Goal: Complete application form

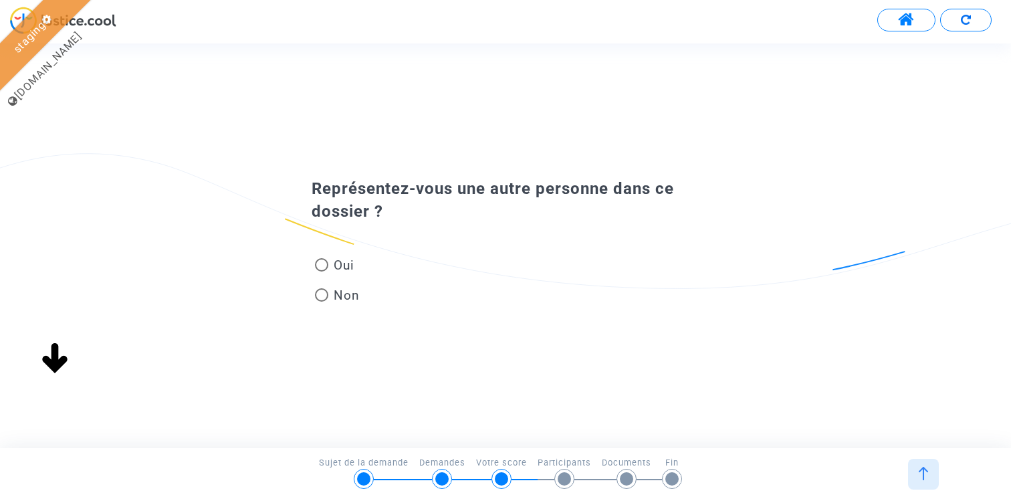
click at [337, 292] on span "Non" at bounding box center [343, 295] width 31 height 18
click at [322, 302] on input "Non" at bounding box center [321, 302] width 1 height 1
radio input "true"
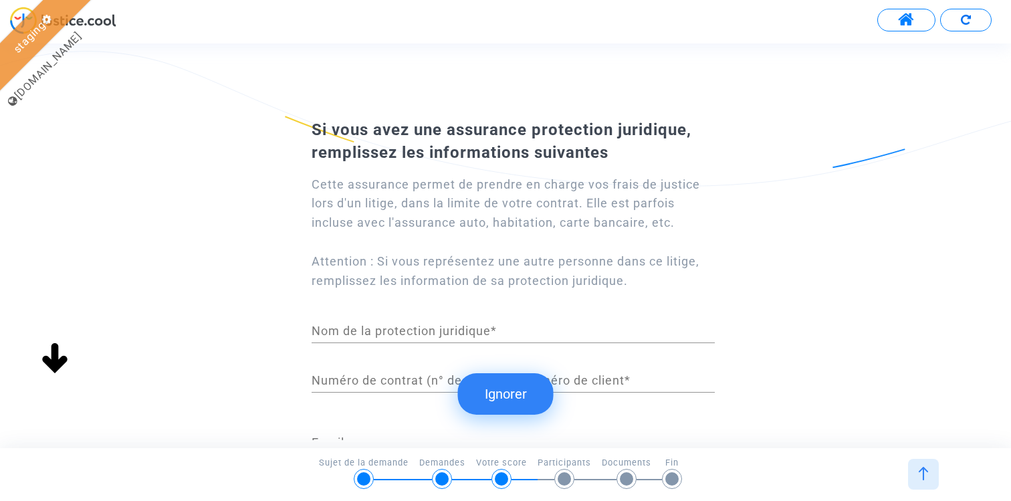
click at [516, 383] on button "Ignorer" at bounding box center [506, 393] width 96 height 41
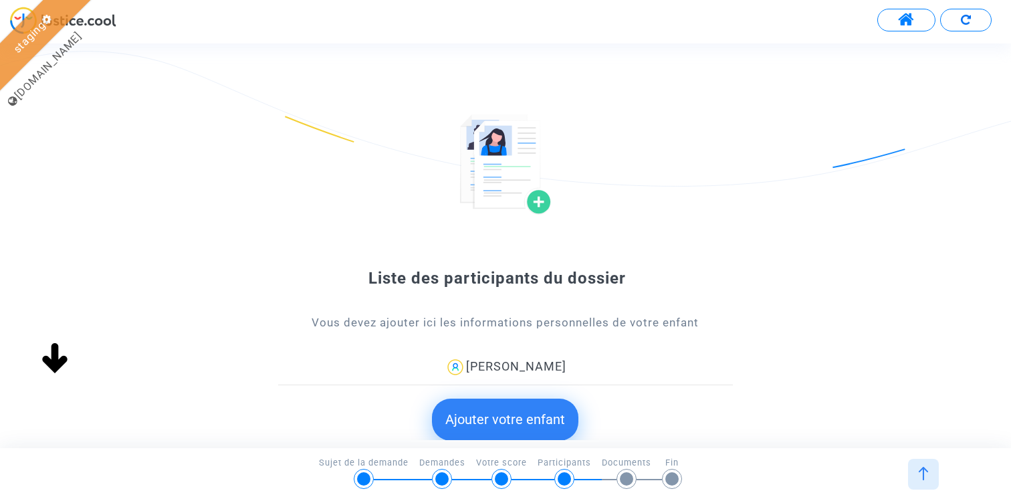
click at [506, 411] on button "Ajouter votre enfant" at bounding box center [505, 419] width 146 height 41
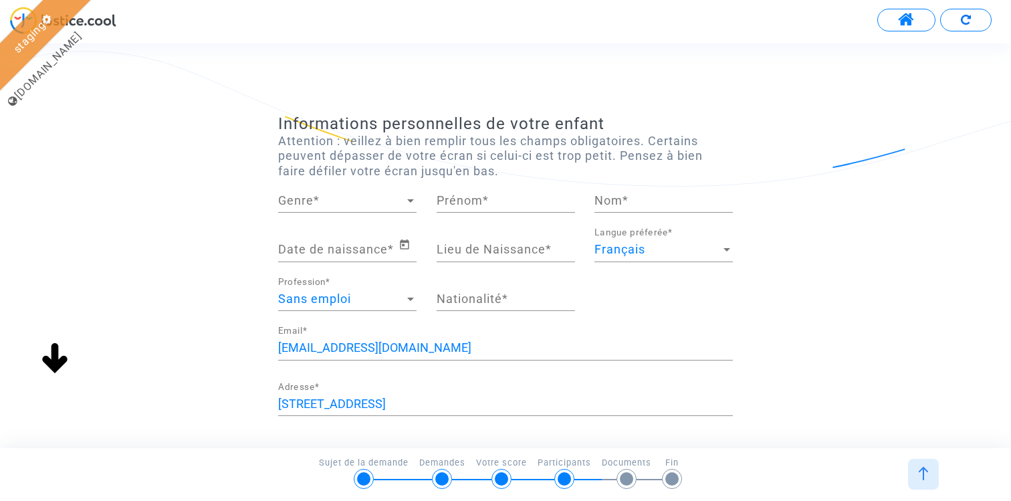
click at [330, 200] on span "Genre" at bounding box center [341, 200] width 126 height 13
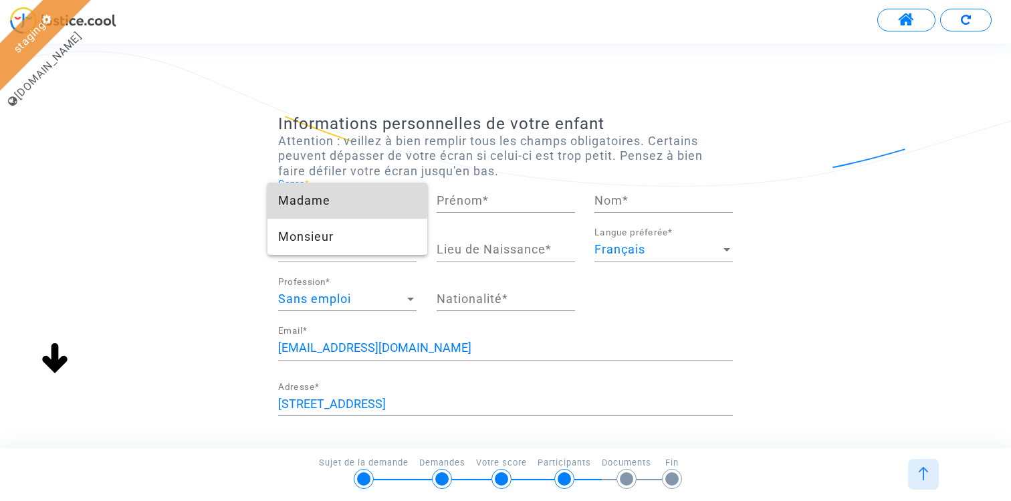
click at [336, 200] on span "Madame" at bounding box center [347, 201] width 138 height 36
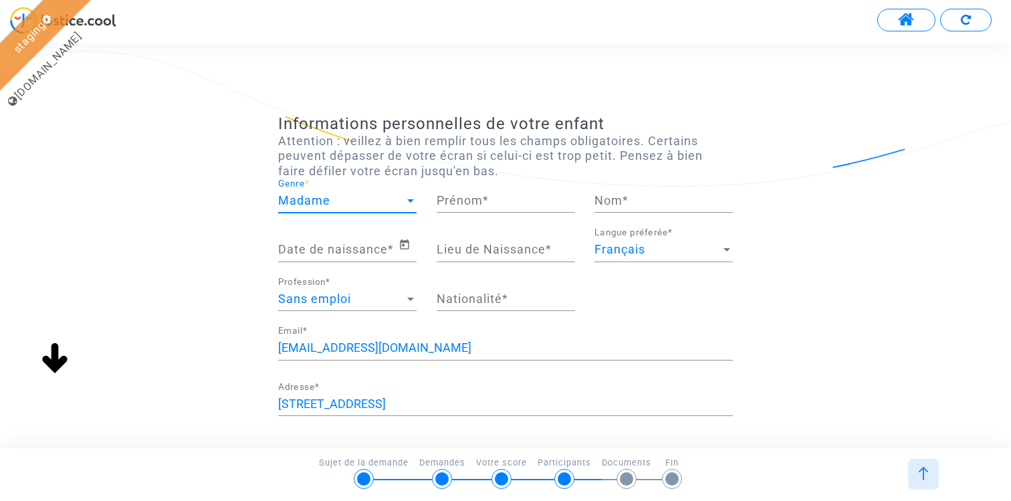
click at [480, 197] on input "Prénom *" at bounding box center [506, 200] width 138 height 13
type input "[PERSON_NAME]"
type input "Delpin"
click at [414, 247] on span "Open calendar" at bounding box center [408, 245] width 18 height 16
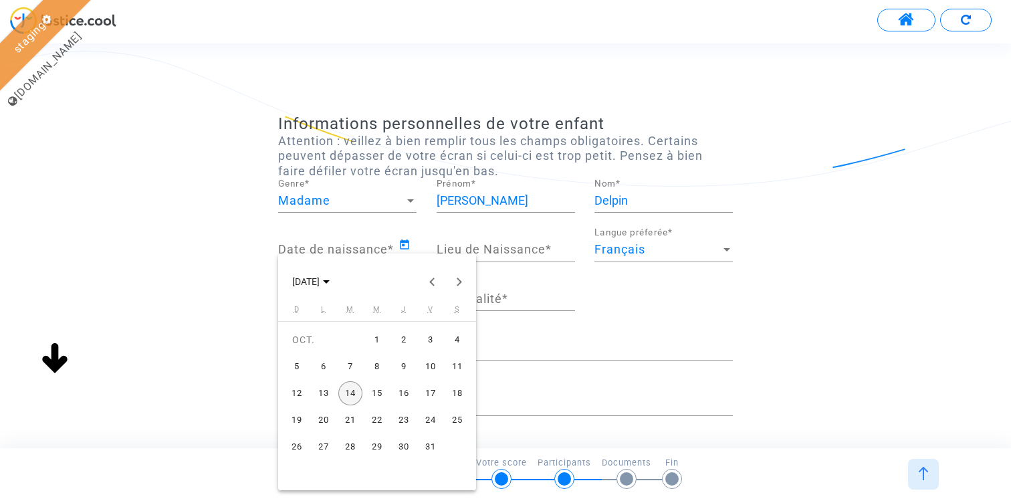
click at [383, 339] on div "1" at bounding box center [377, 340] width 24 height 24
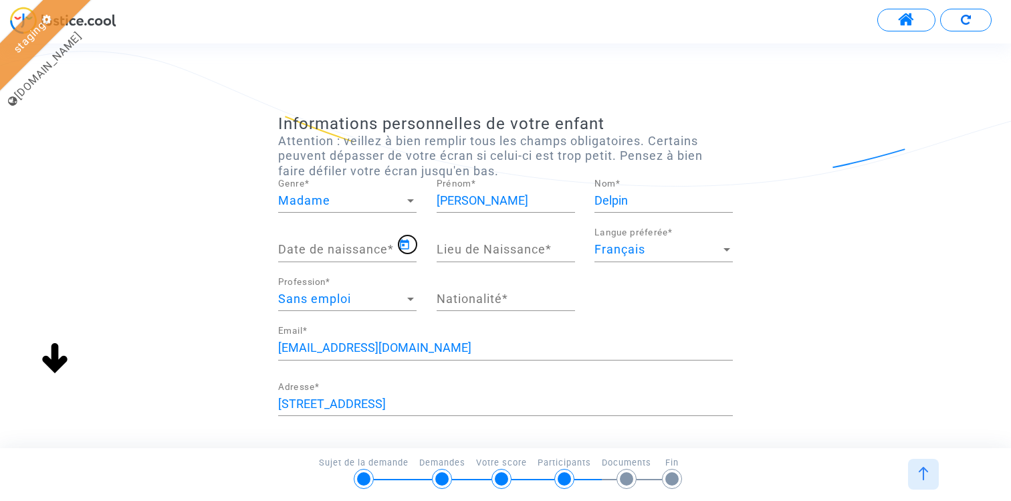
type input "[DATE]"
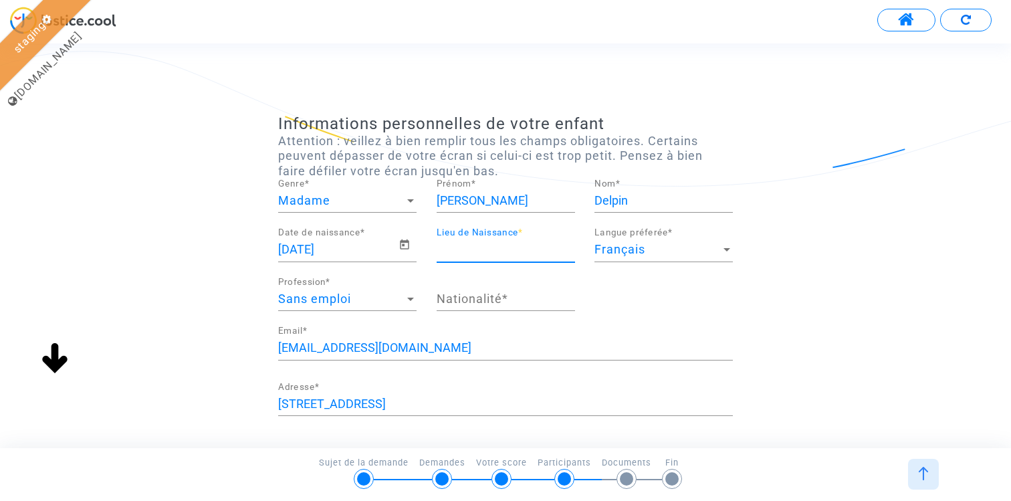
click at [474, 247] on input "Lieu de Naissance *" at bounding box center [506, 249] width 138 height 13
type input "[GEOGRAPHIC_DATA]"
click at [477, 292] on input "Nationalité *" at bounding box center [506, 298] width 138 height 13
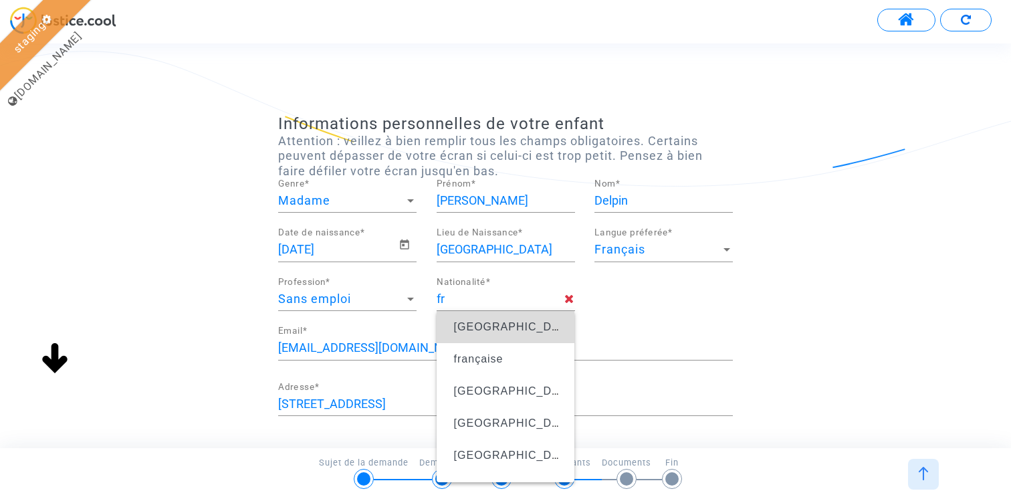
click at [493, 342] on span "[GEOGRAPHIC_DATA]" at bounding box center [505, 326] width 117 height 37
type input "[GEOGRAPHIC_DATA]"
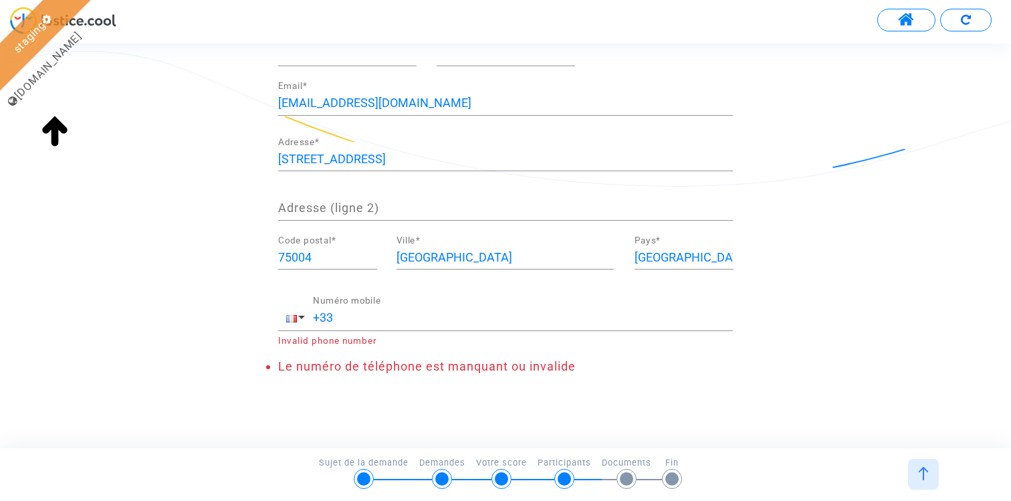
scroll to position [259, 0]
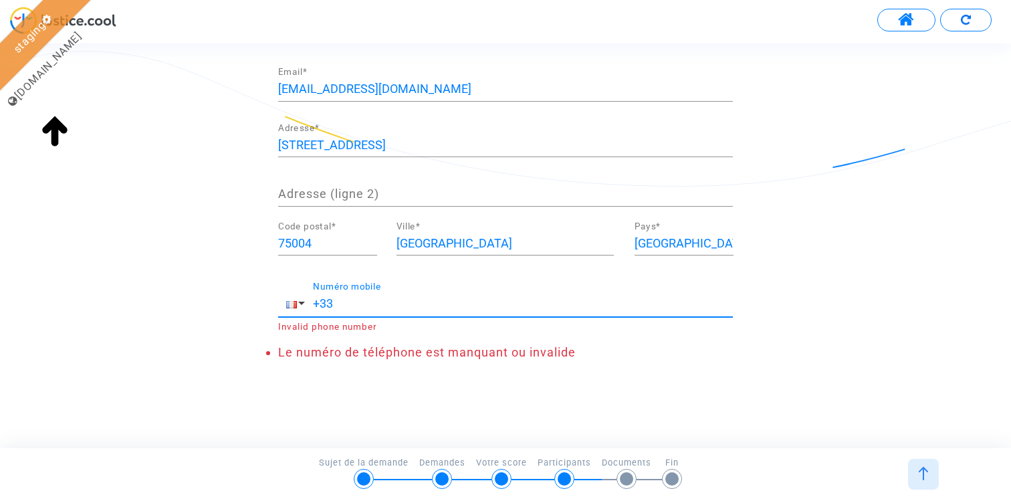
click at [419, 304] on input "+33" at bounding box center [523, 303] width 420 height 13
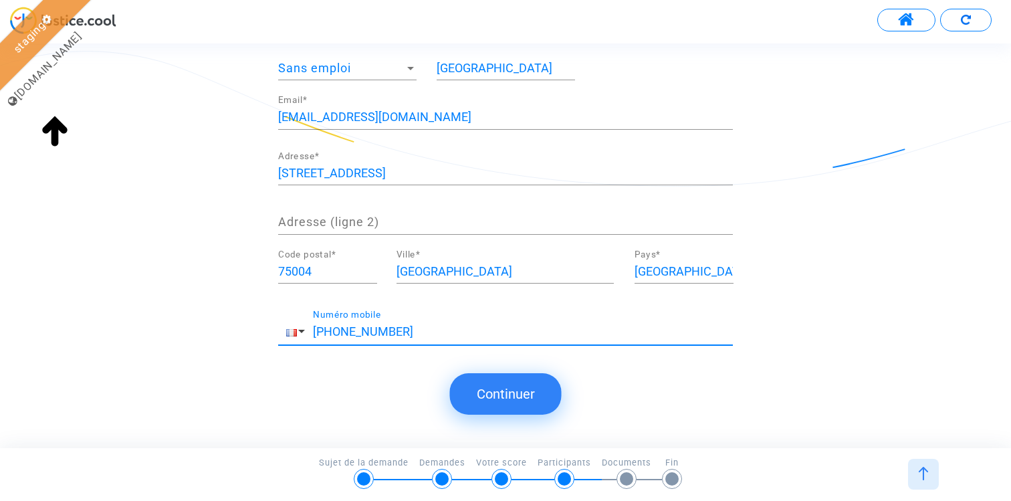
type input "[PHONE_NUMBER]"
click at [514, 401] on button "Continuer" at bounding box center [506, 393] width 112 height 41
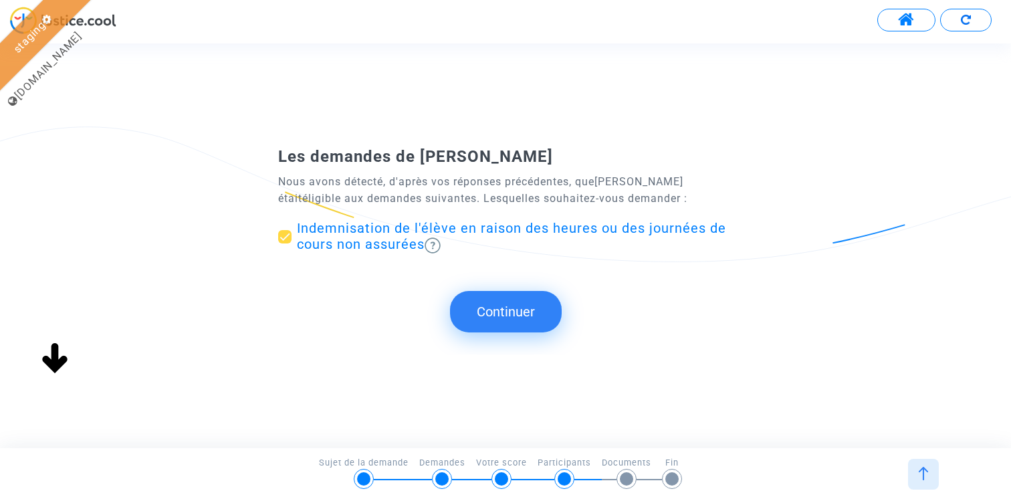
click at [513, 308] on button "Continuer" at bounding box center [506, 311] width 112 height 41
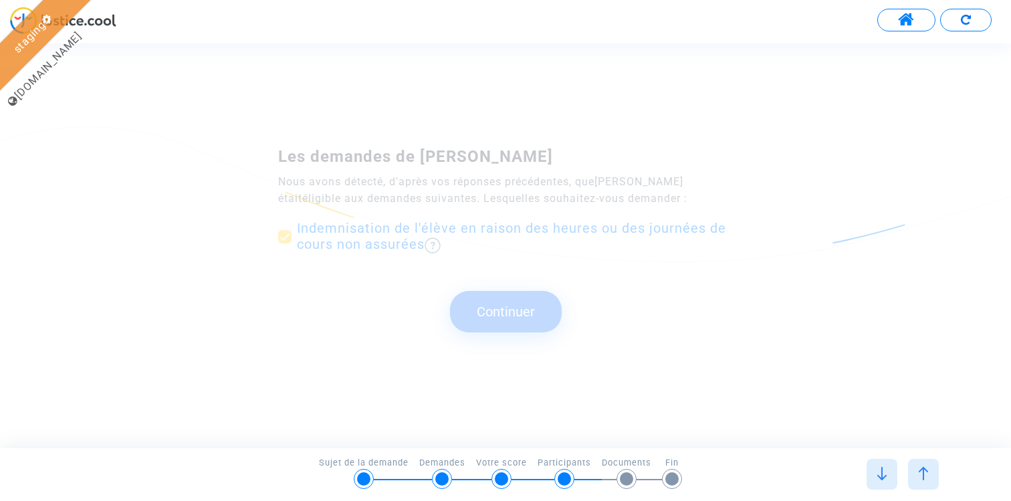
scroll to position [0, 0]
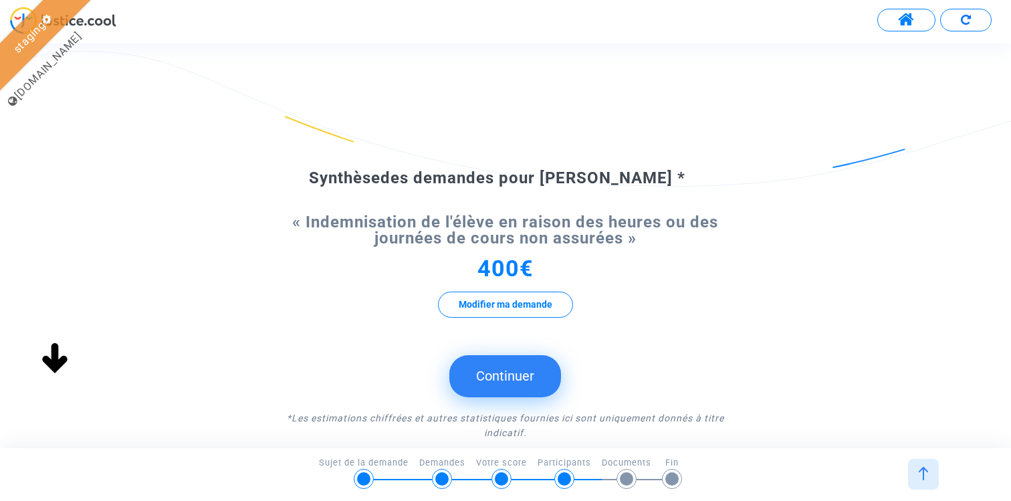
click at [500, 384] on button "Continuer" at bounding box center [506, 375] width 112 height 41
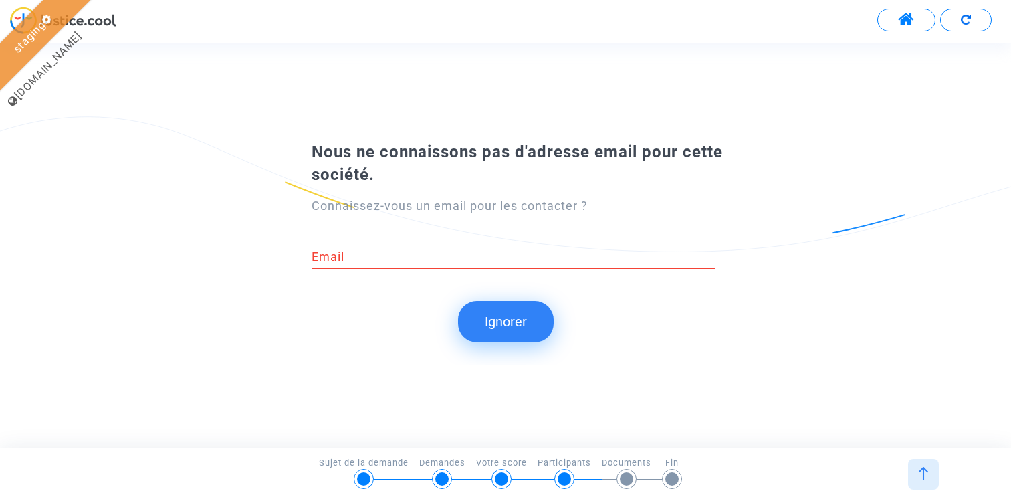
click at [488, 324] on button "Ignorer" at bounding box center [506, 321] width 96 height 41
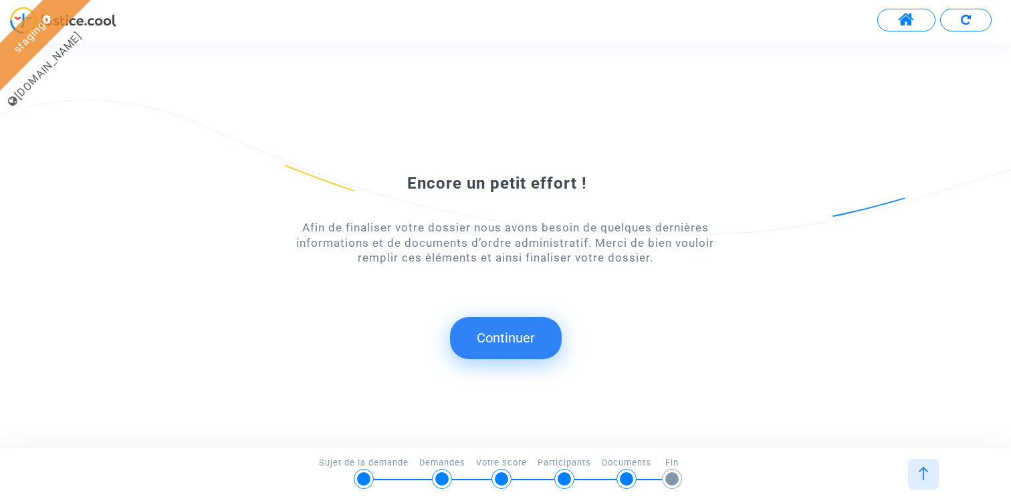
click at [495, 332] on button "Continuer" at bounding box center [506, 337] width 112 height 41
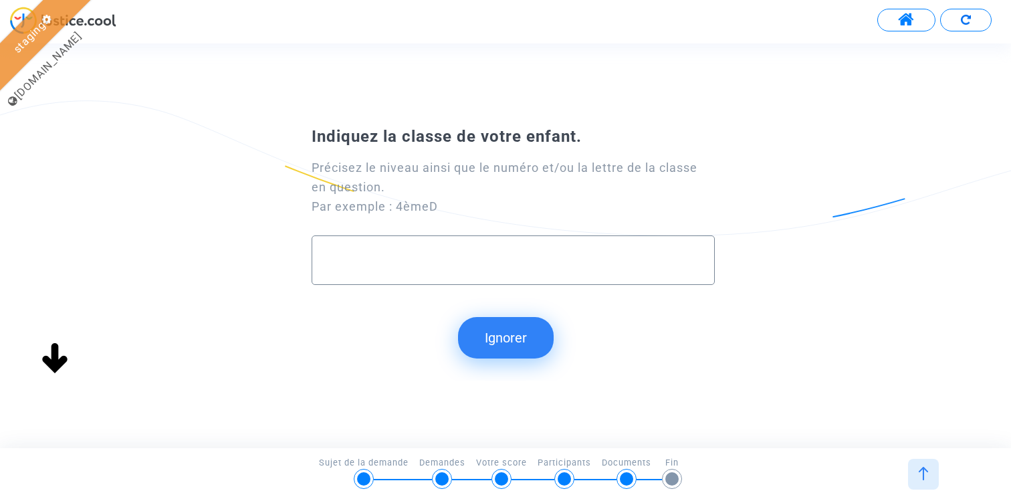
type input "e"
type input "3eme F"
click at [526, 332] on button "Continuer" at bounding box center [506, 337] width 112 height 41
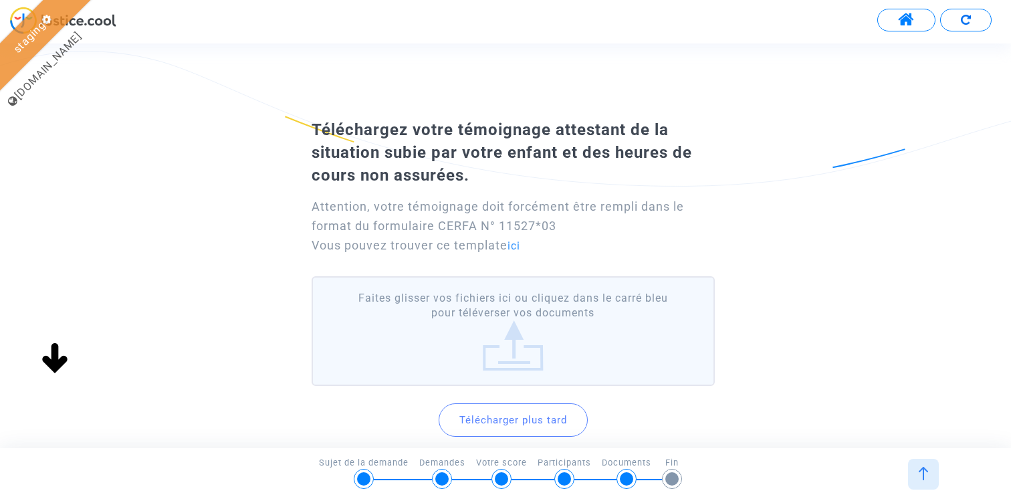
click at [508, 423] on button "Télécharger plus tard" at bounding box center [513, 419] width 149 height 33
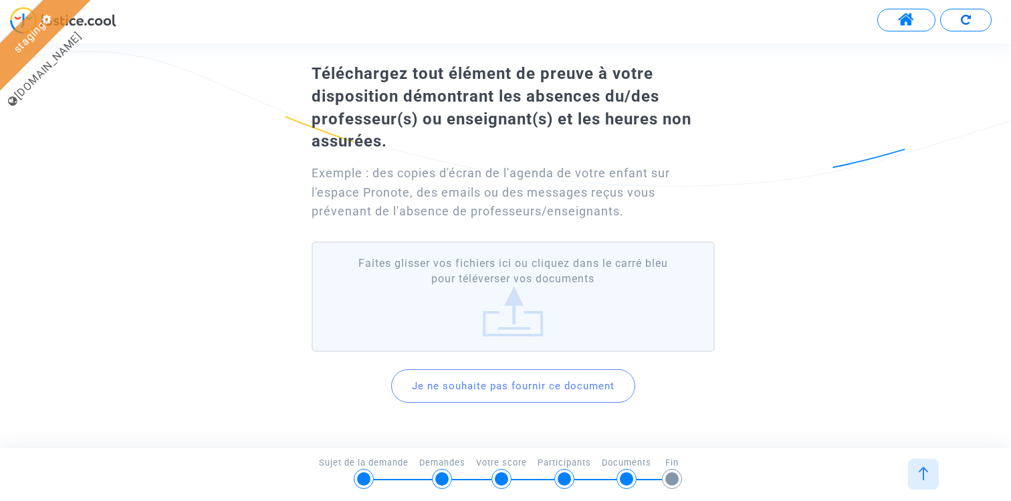
scroll to position [101, 0]
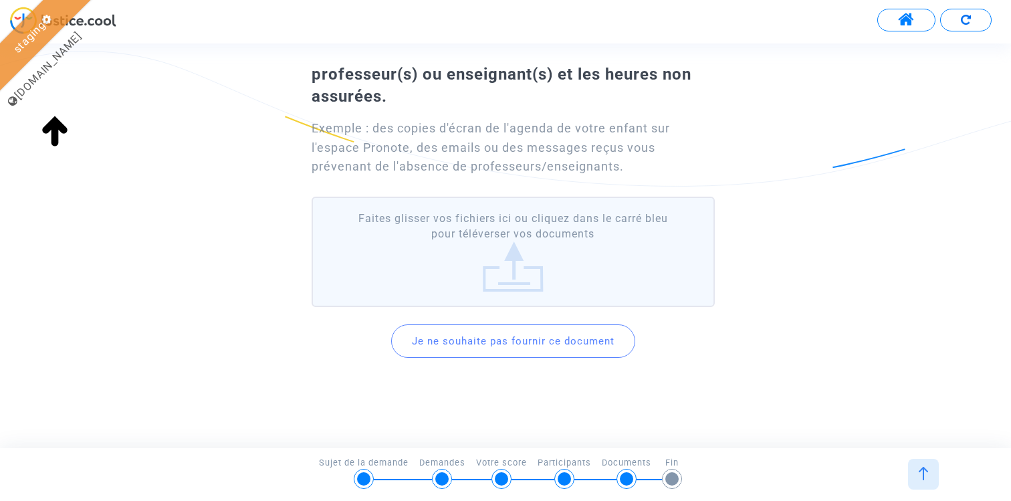
click at [523, 344] on button "Je ne souhaite pas fournir ce document" at bounding box center [513, 340] width 244 height 33
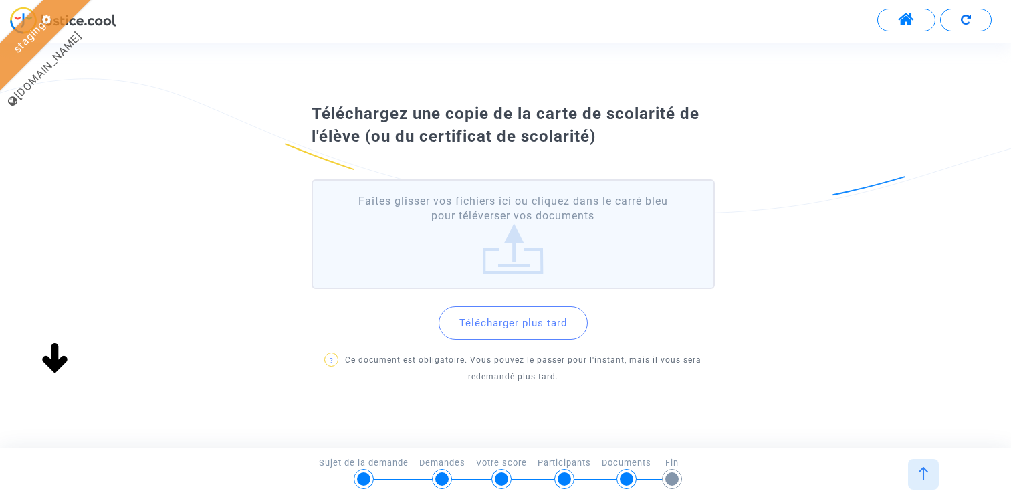
click at [519, 322] on button "Télécharger plus tard" at bounding box center [513, 322] width 149 height 33
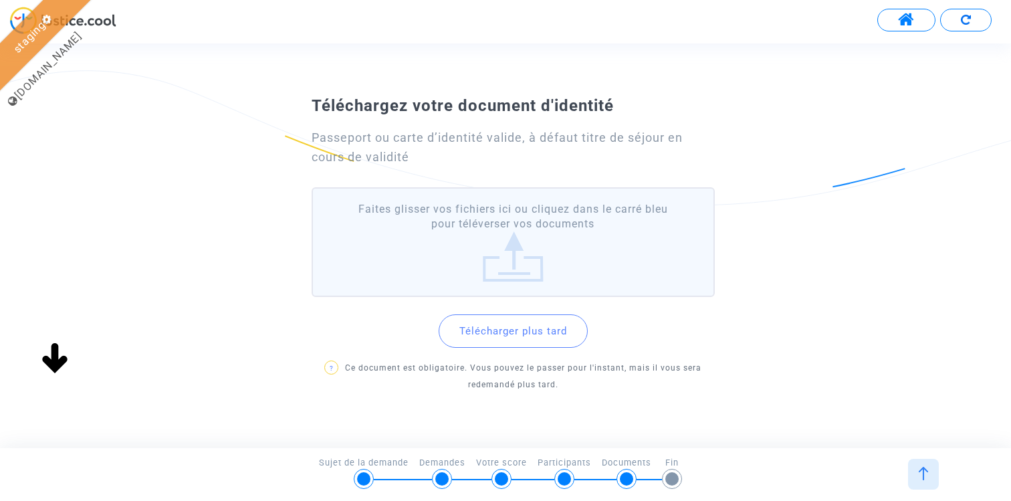
scroll to position [0, 0]
click at [520, 336] on button "Télécharger plus tard" at bounding box center [513, 330] width 149 height 33
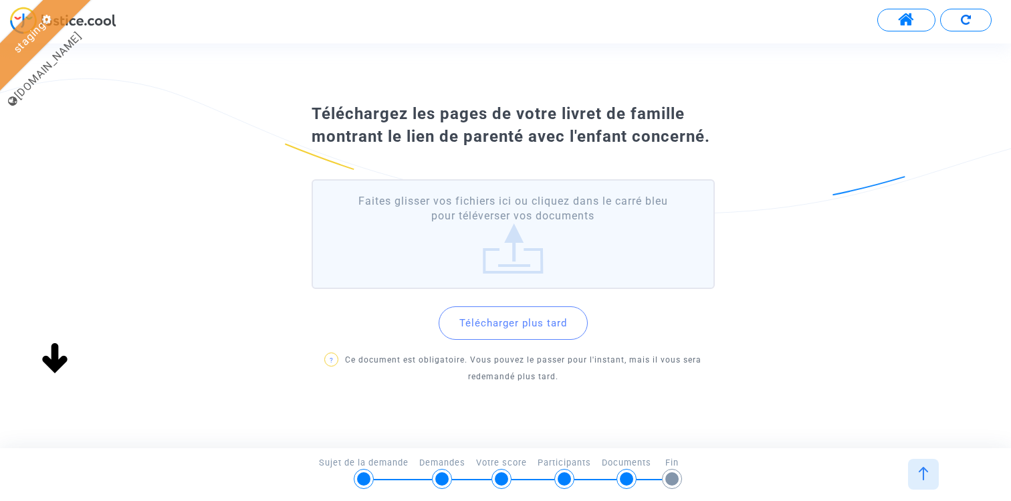
click at [520, 324] on button "Télécharger plus tard" at bounding box center [513, 322] width 149 height 33
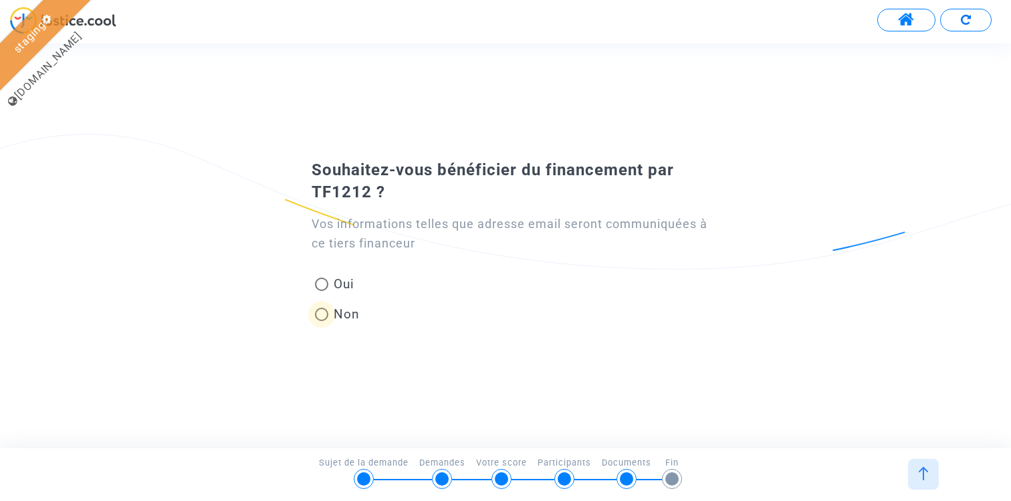
click at [346, 310] on span "Non" at bounding box center [343, 314] width 31 height 18
click at [322, 321] on input "Non" at bounding box center [321, 321] width 1 height 1
radio input "true"
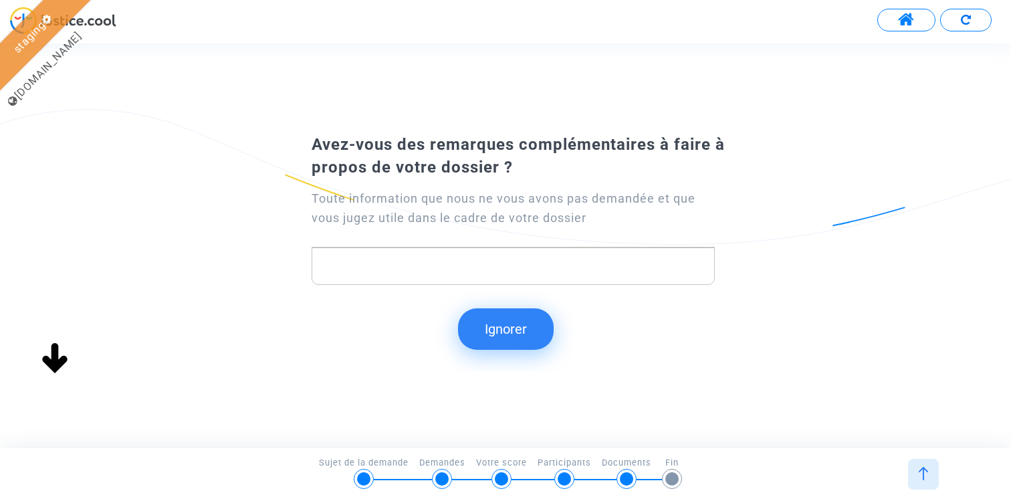
click at [514, 321] on button "Ignorer" at bounding box center [506, 328] width 96 height 41
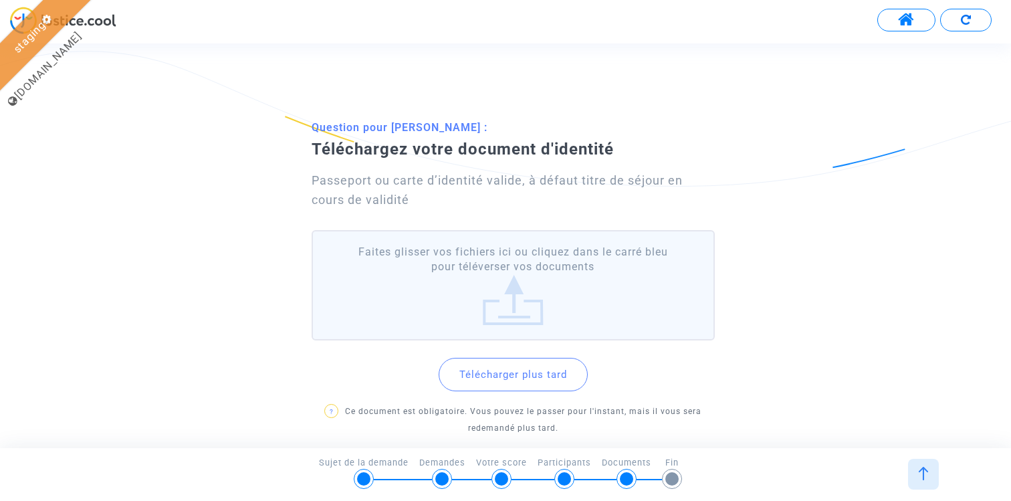
click at [503, 377] on button "Télécharger plus tard" at bounding box center [513, 374] width 149 height 33
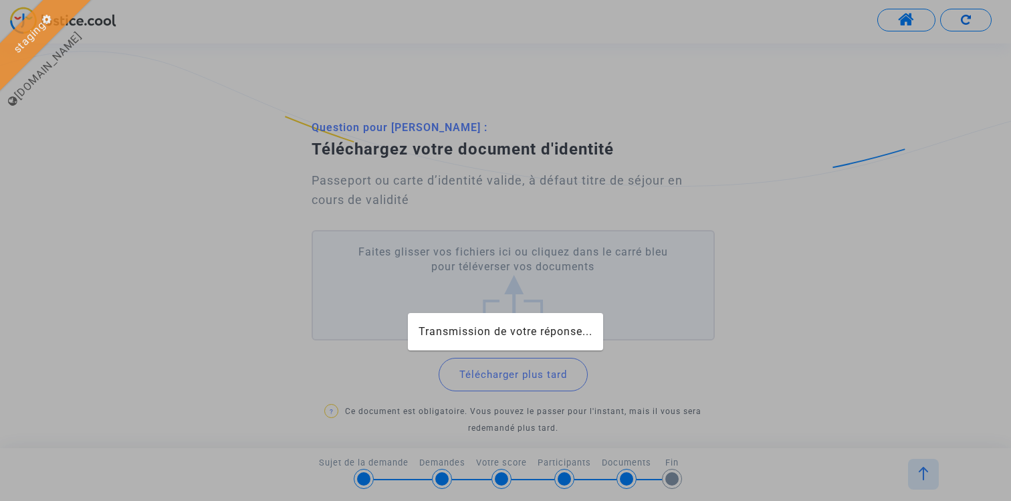
click at [518, 373] on div at bounding box center [505, 250] width 1011 height 501
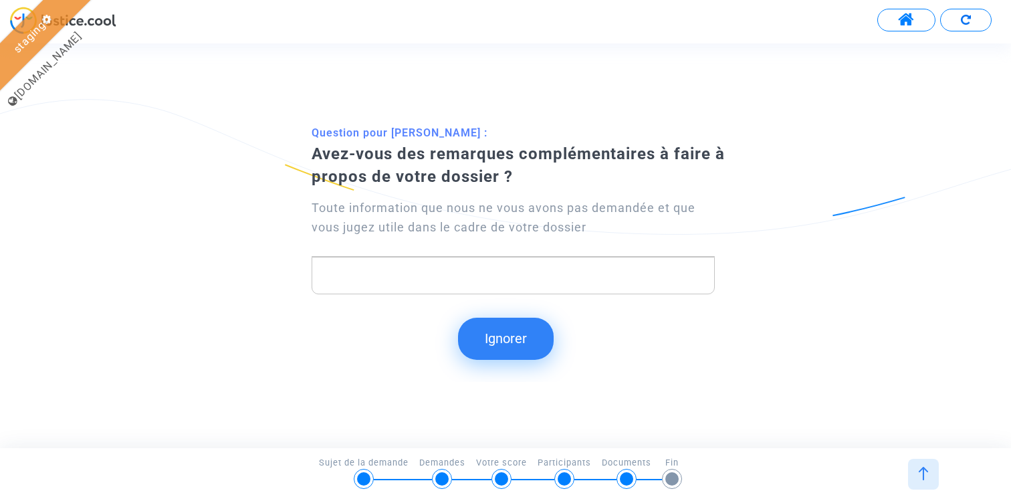
click at [508, 340] on button "Ignorer" at bounding box center [506, 338] width 96 height 41
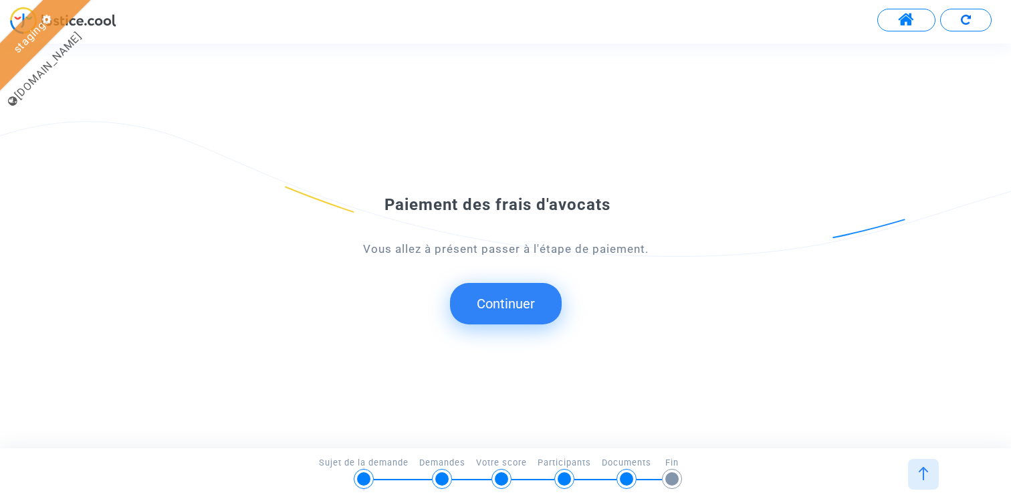
click at [513, 303] on button "Continuer" at bounding box center [506, 303] width 112 height 41
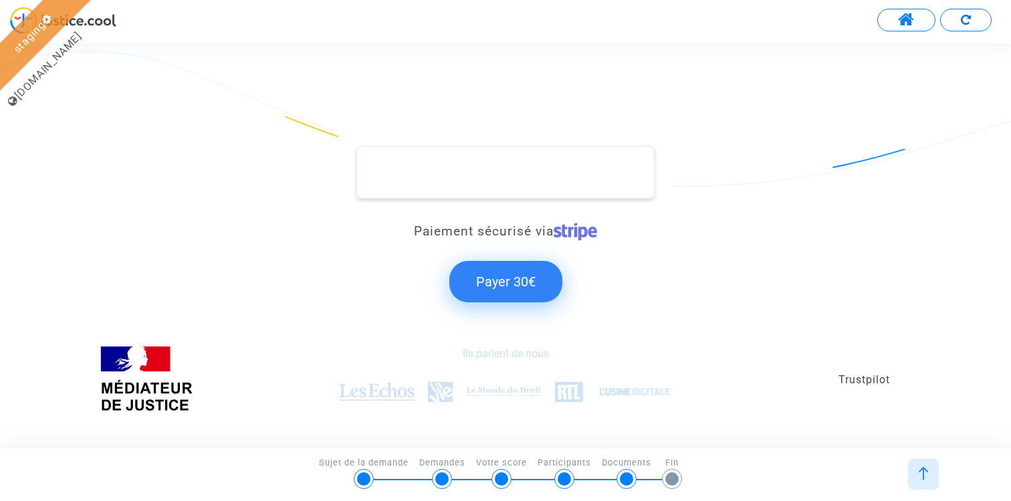
click at [503, 277] on button "Payer 30€" at bounding box center [506, 281] width 113 height 41
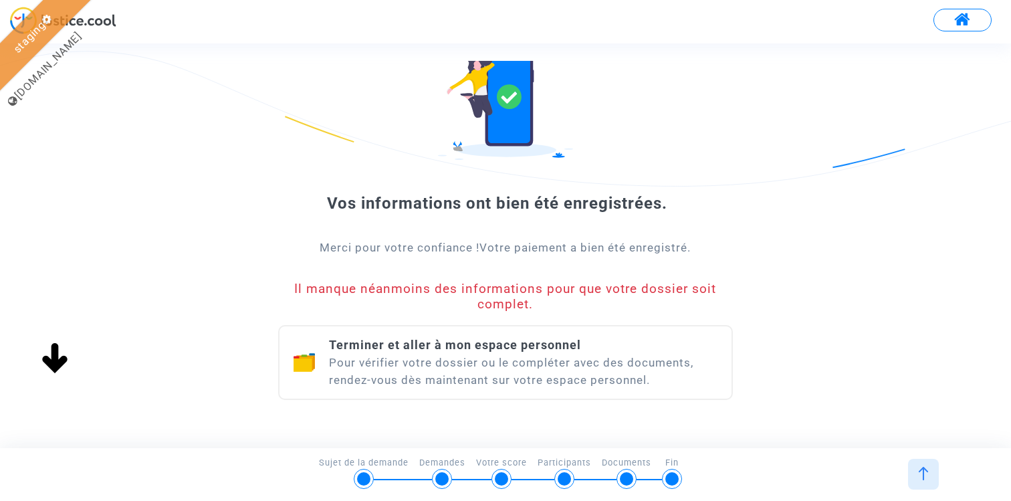
scroll to position [92, 0]
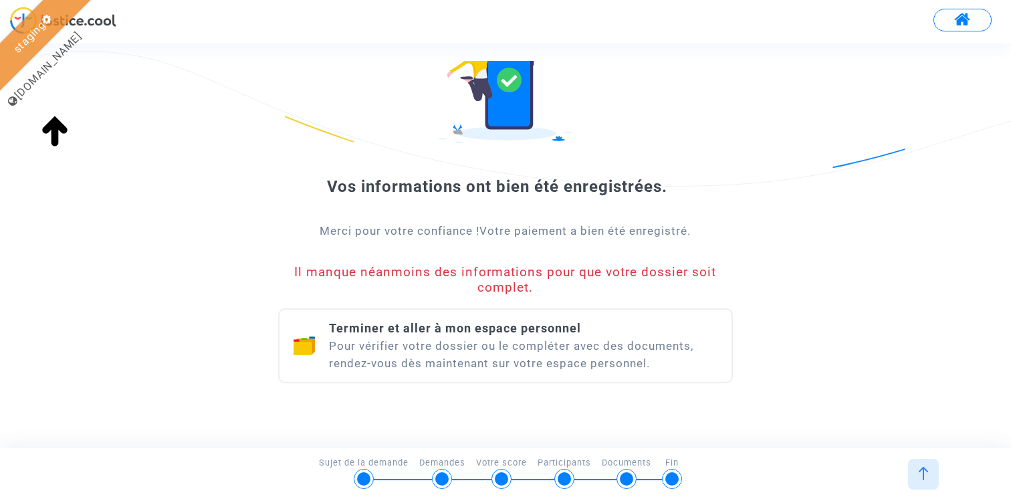
click at [518, 352] on div "Terminer et aller à mon espace personnel Pour vérifier votre dossier ou le comp…" at bounding box center [523, 346] width 389 height 52
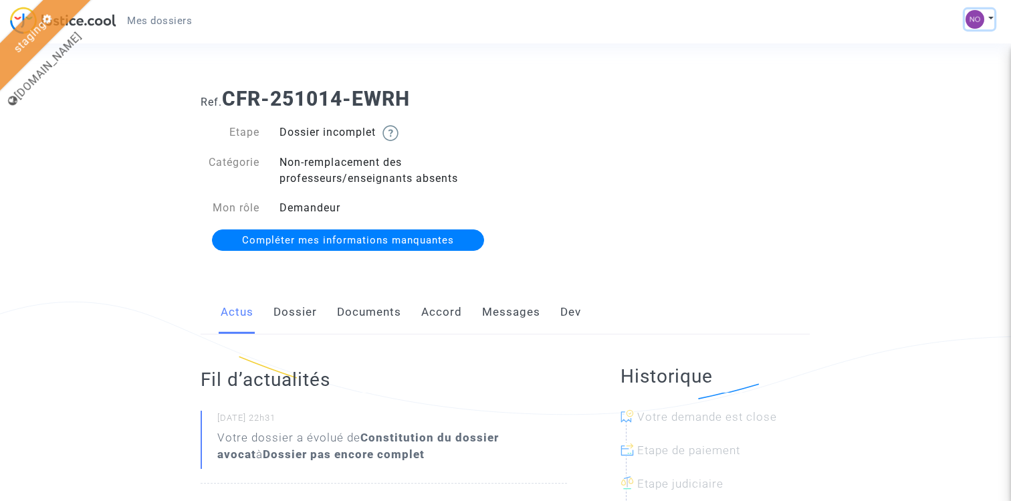
click at [983, 21] on img at bounding box center [975, 19] width 19 height 19
click at [948, 90] on link "Déconnexion" at bounding box center [941, 90] width 106 height 21
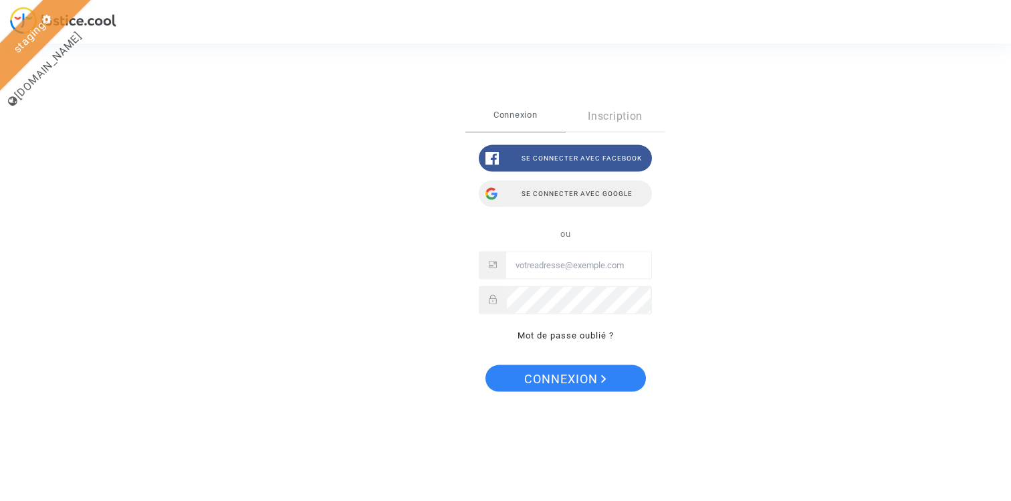
type input "nonahih785@d3bb.com"
click at [568, 193] on div "Se connecter avec Google" at bounding box center [565, 193] width 173 height 27
